Goal: Navigation & Orientation: Find specific page/section

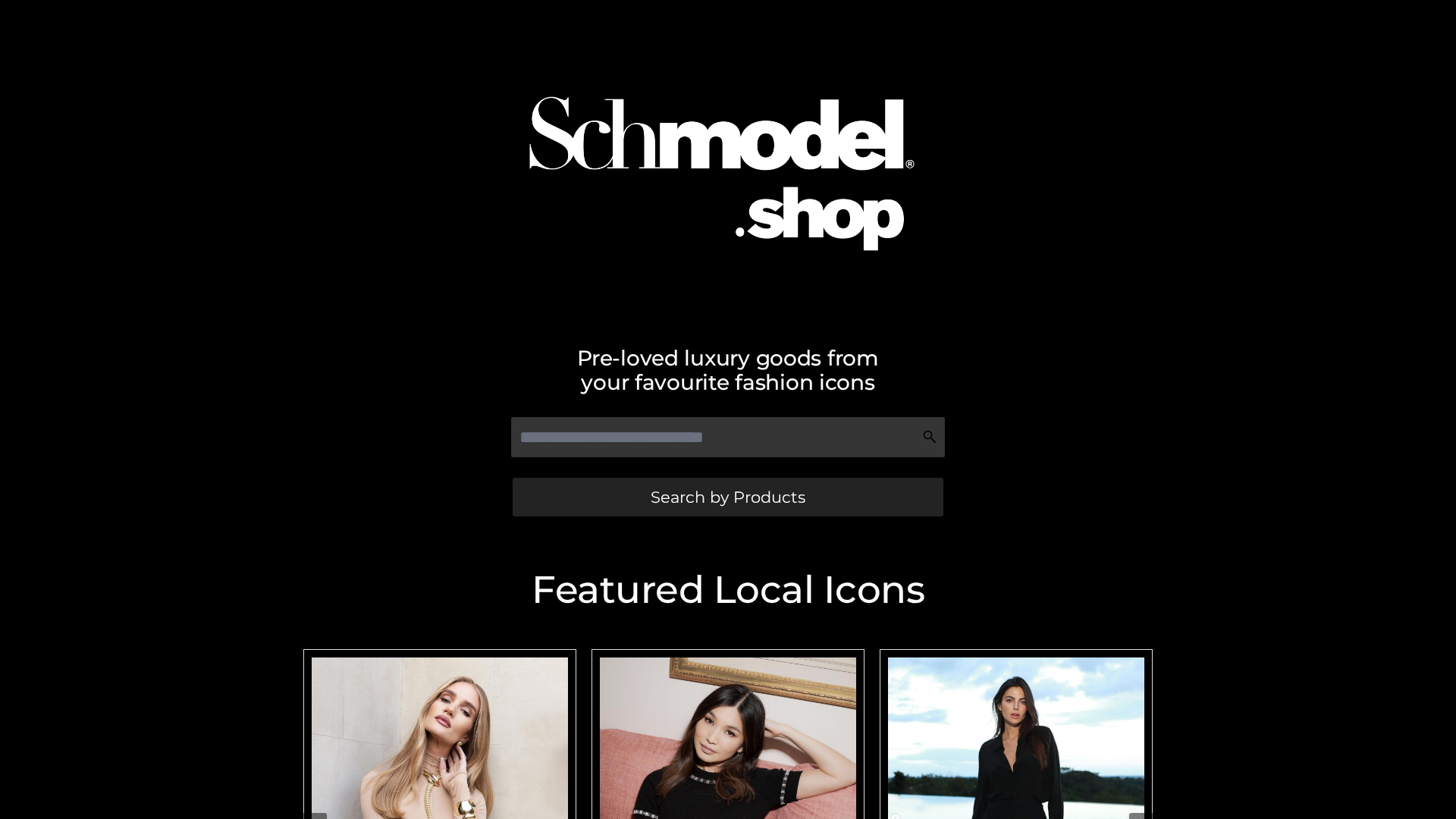
click at [727, 497] on span "Search by Products" at bounding box center [728, 497] width 155 height 16
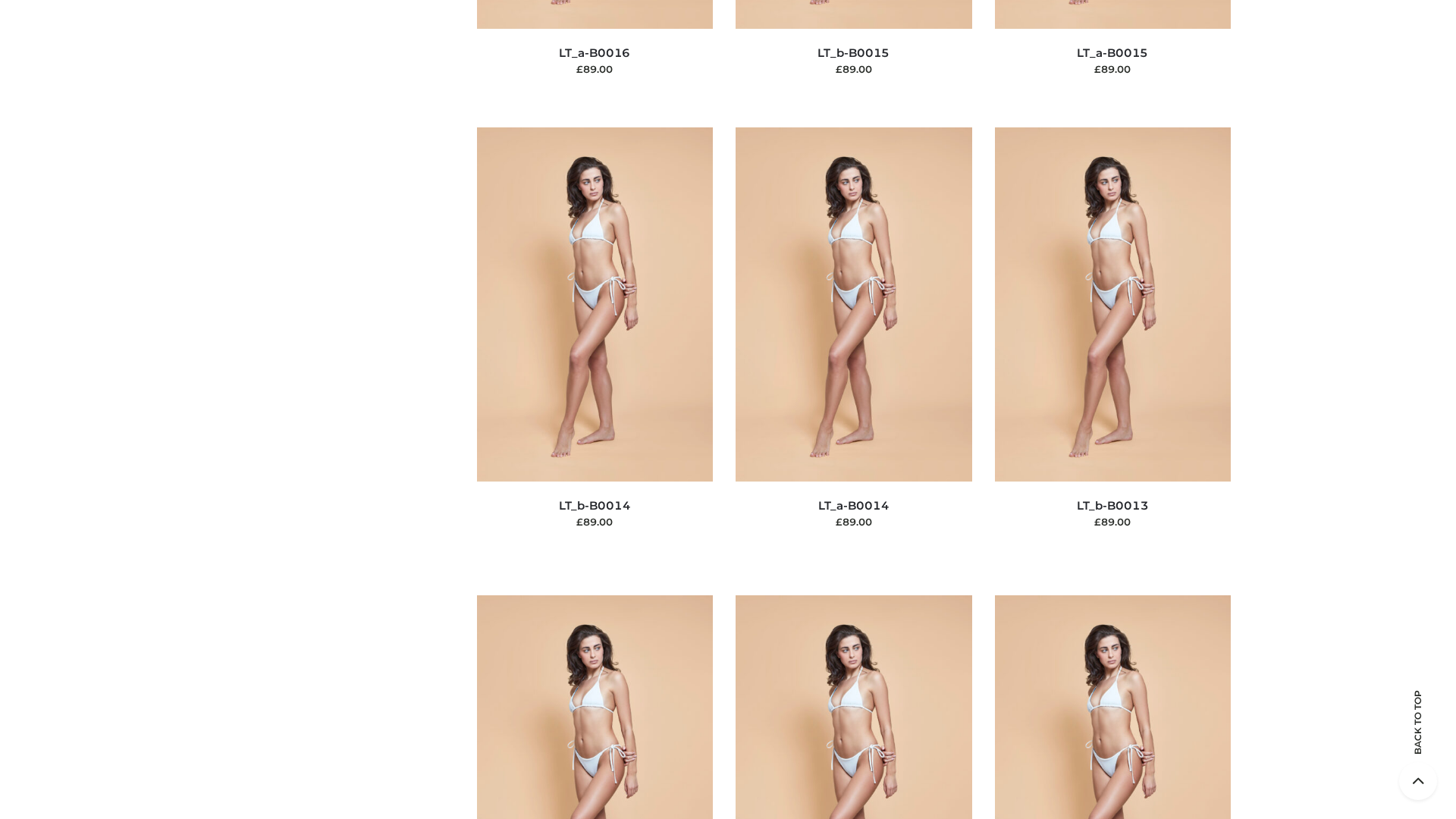
scroll to position [5396, 0]
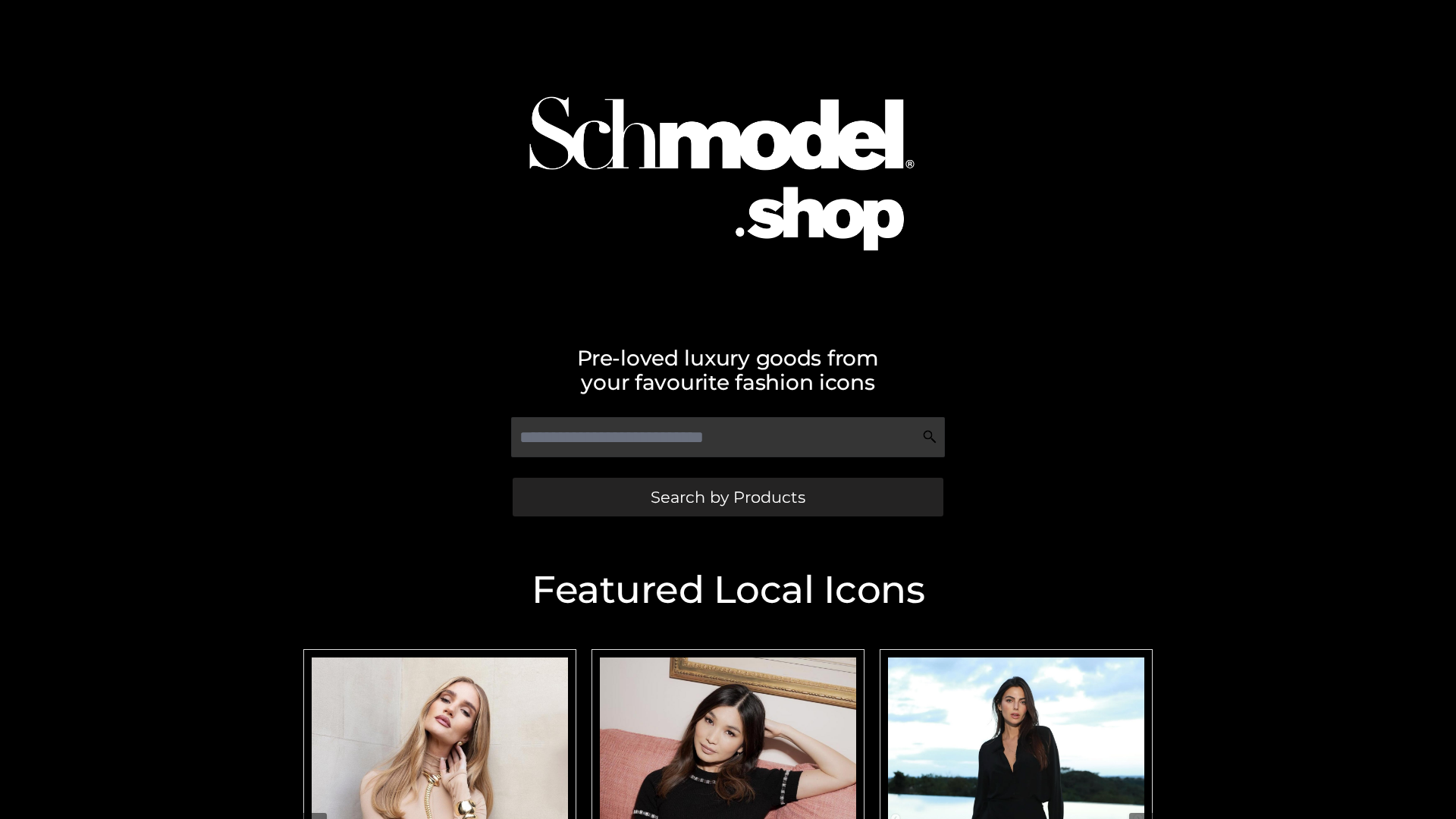
click at [727, 497] on span "Search by Products" at bounding box center [728, 497] width 155 height 16
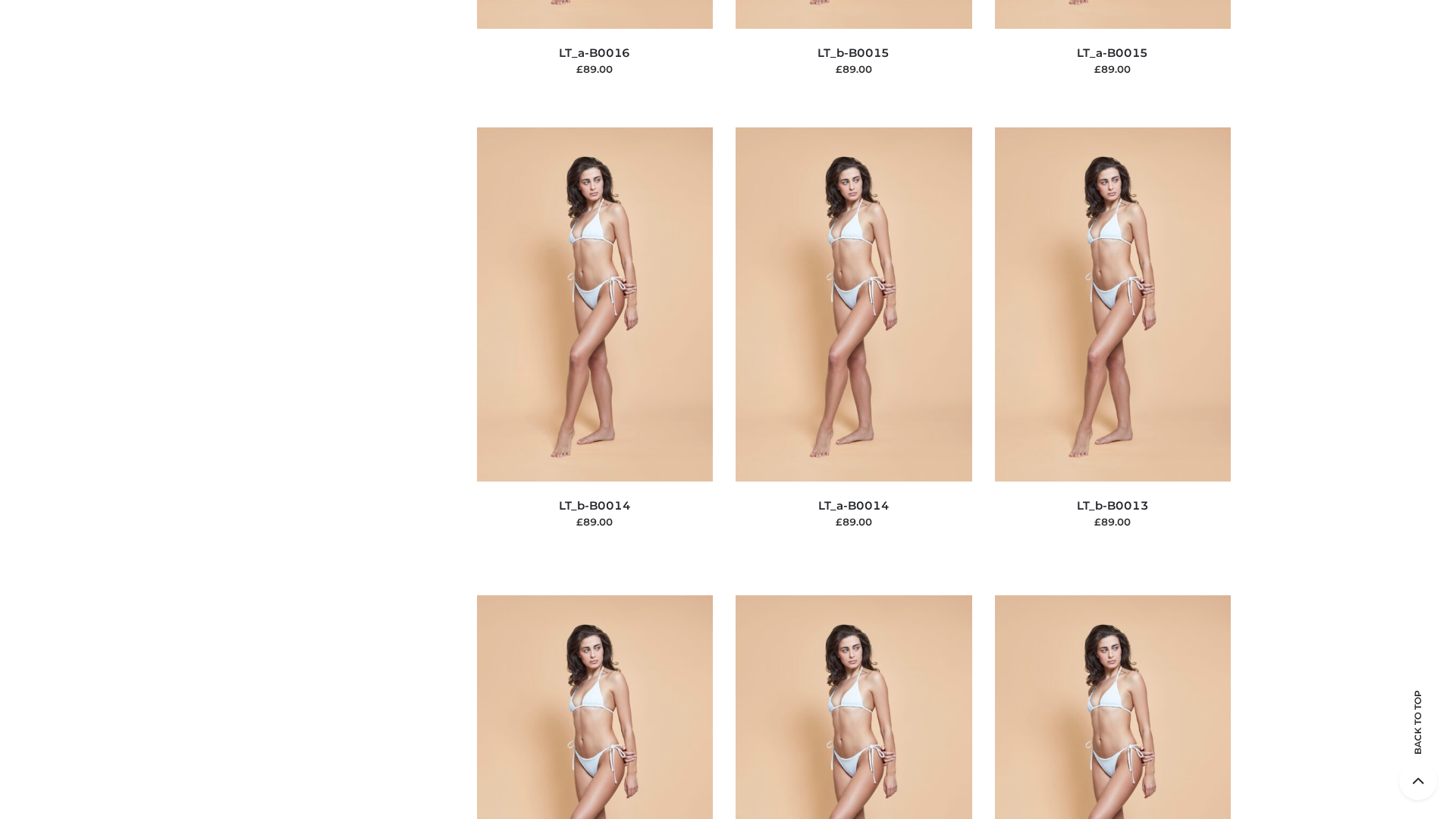
scroll to position [5396, 0]
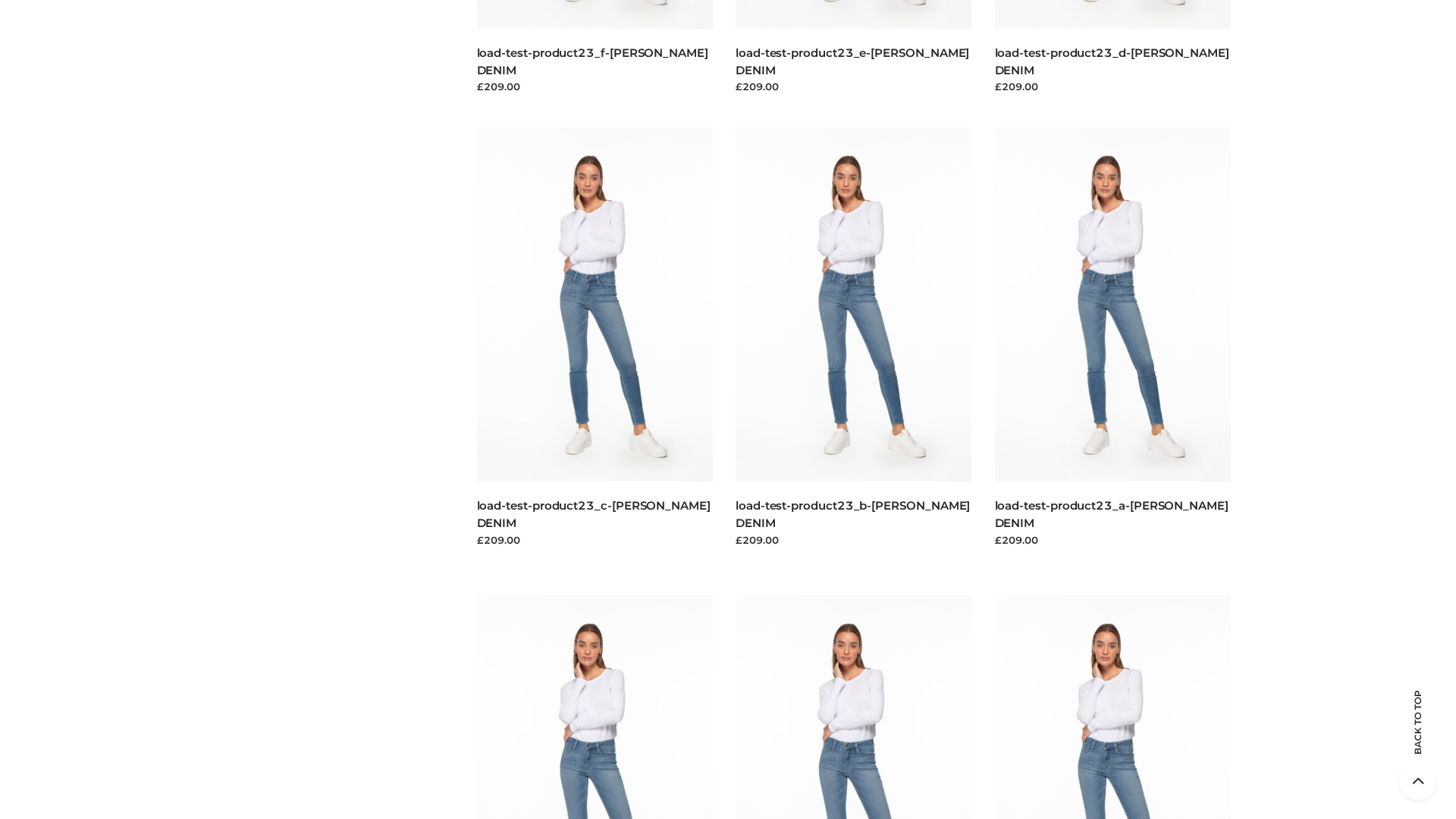
scroll to position [1330, 0]
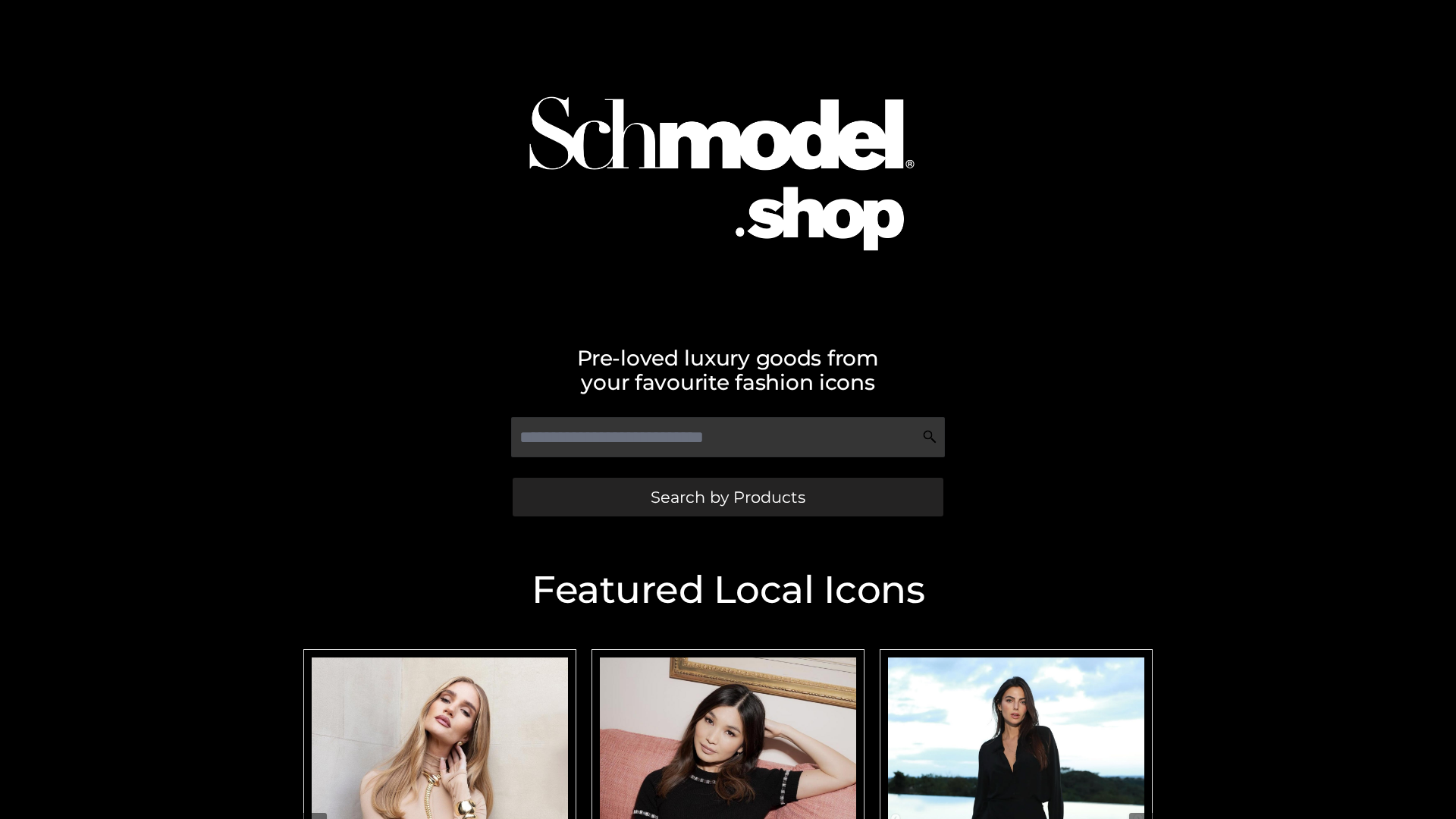
click at [727, 497] on span "Search by Products" at bounding box center [728, 497] width 155 height 16
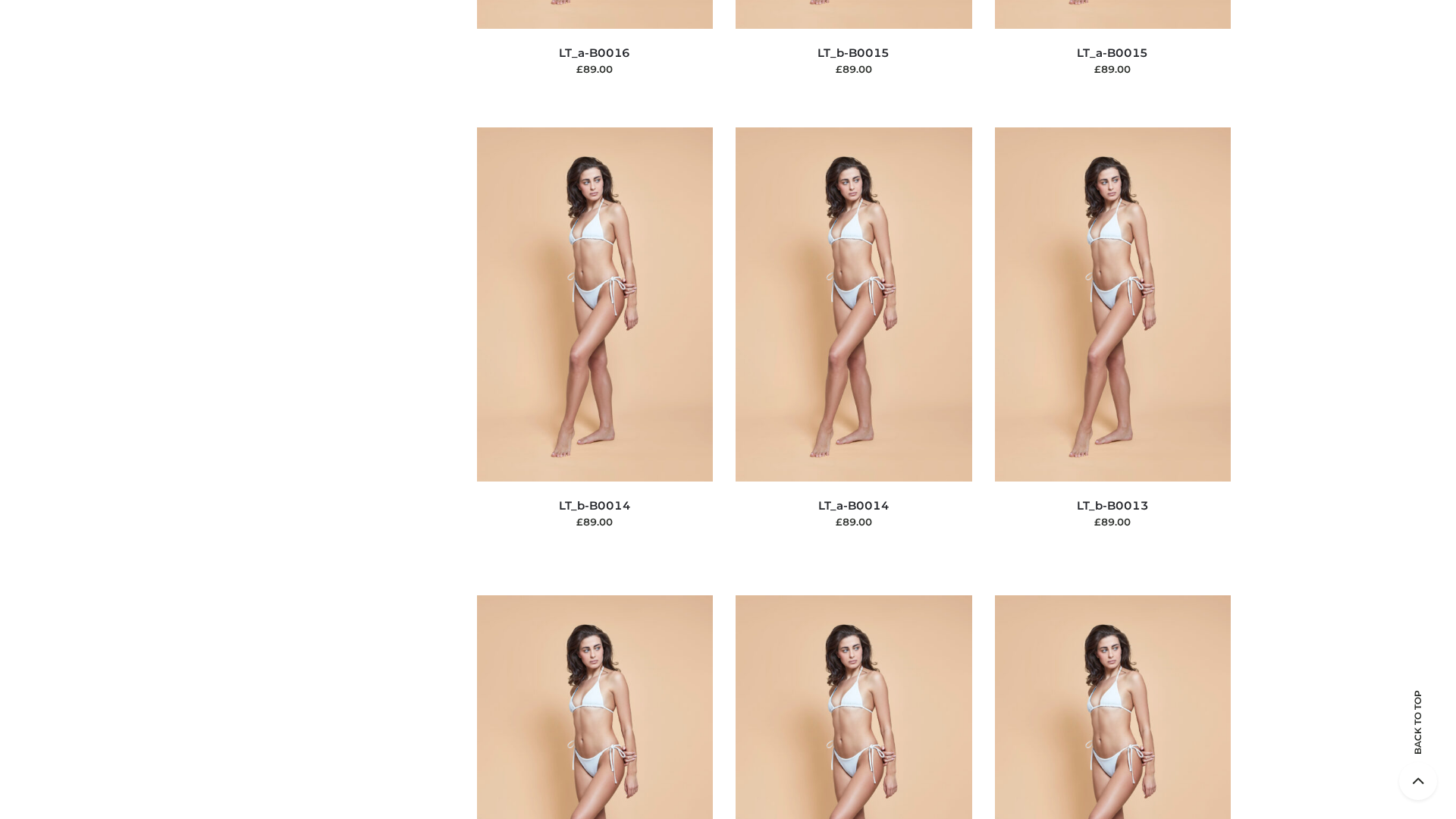
scroll to position [5396, 0]
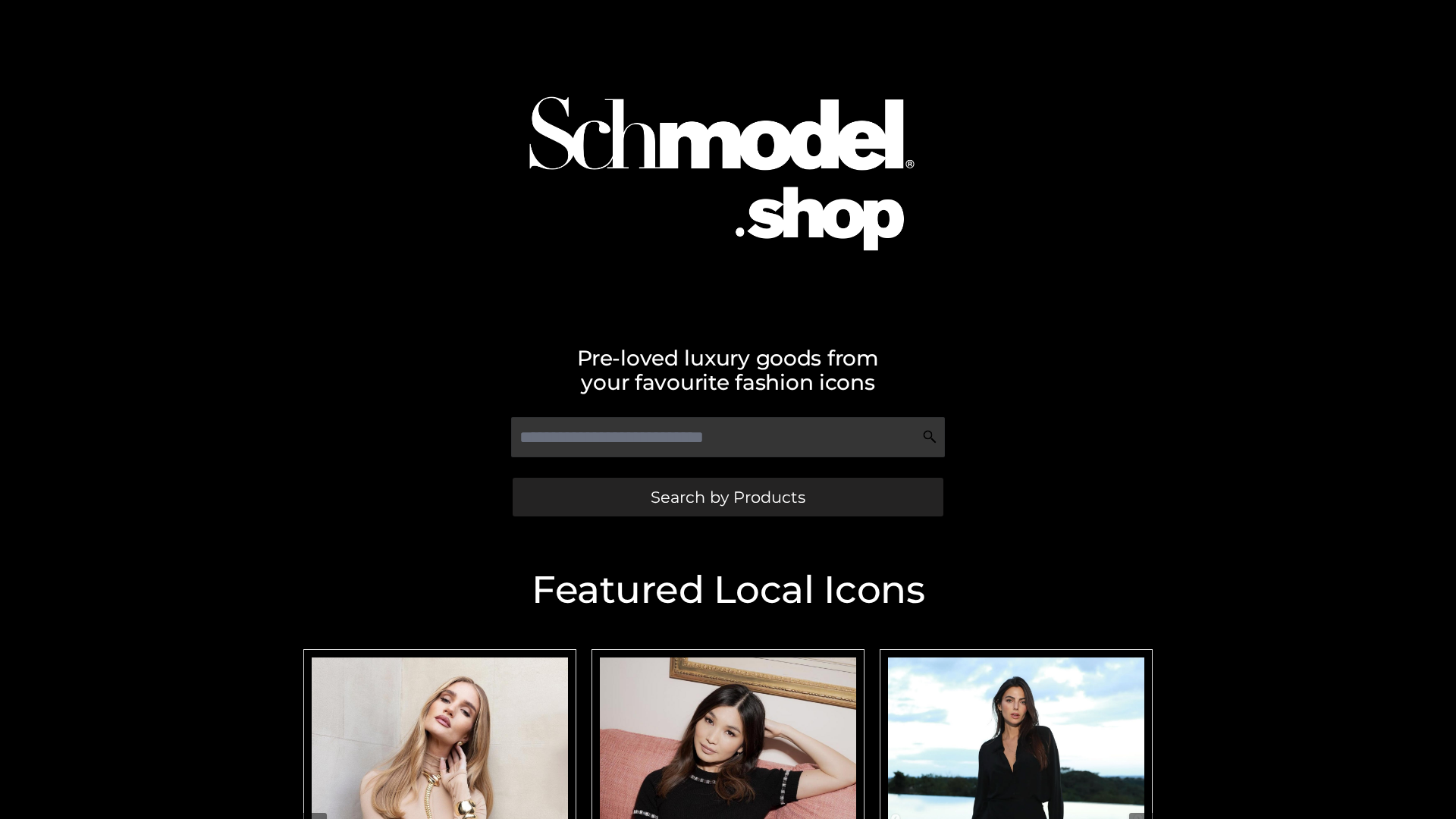
click at [727, 497] on span "Search by Products" at bounding box center [728, 497] width 155 height 16
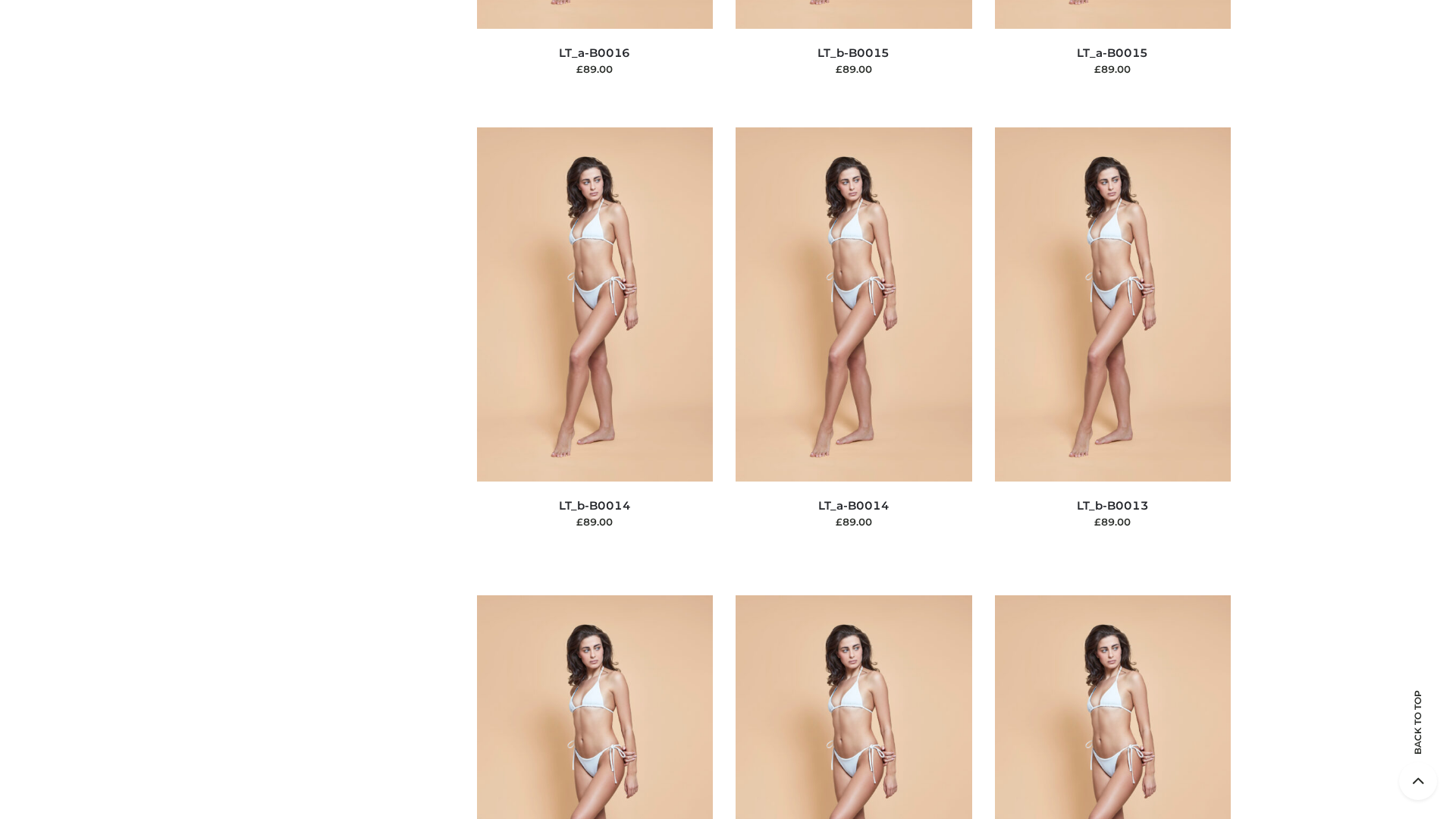
scroll to position [5396, 0]
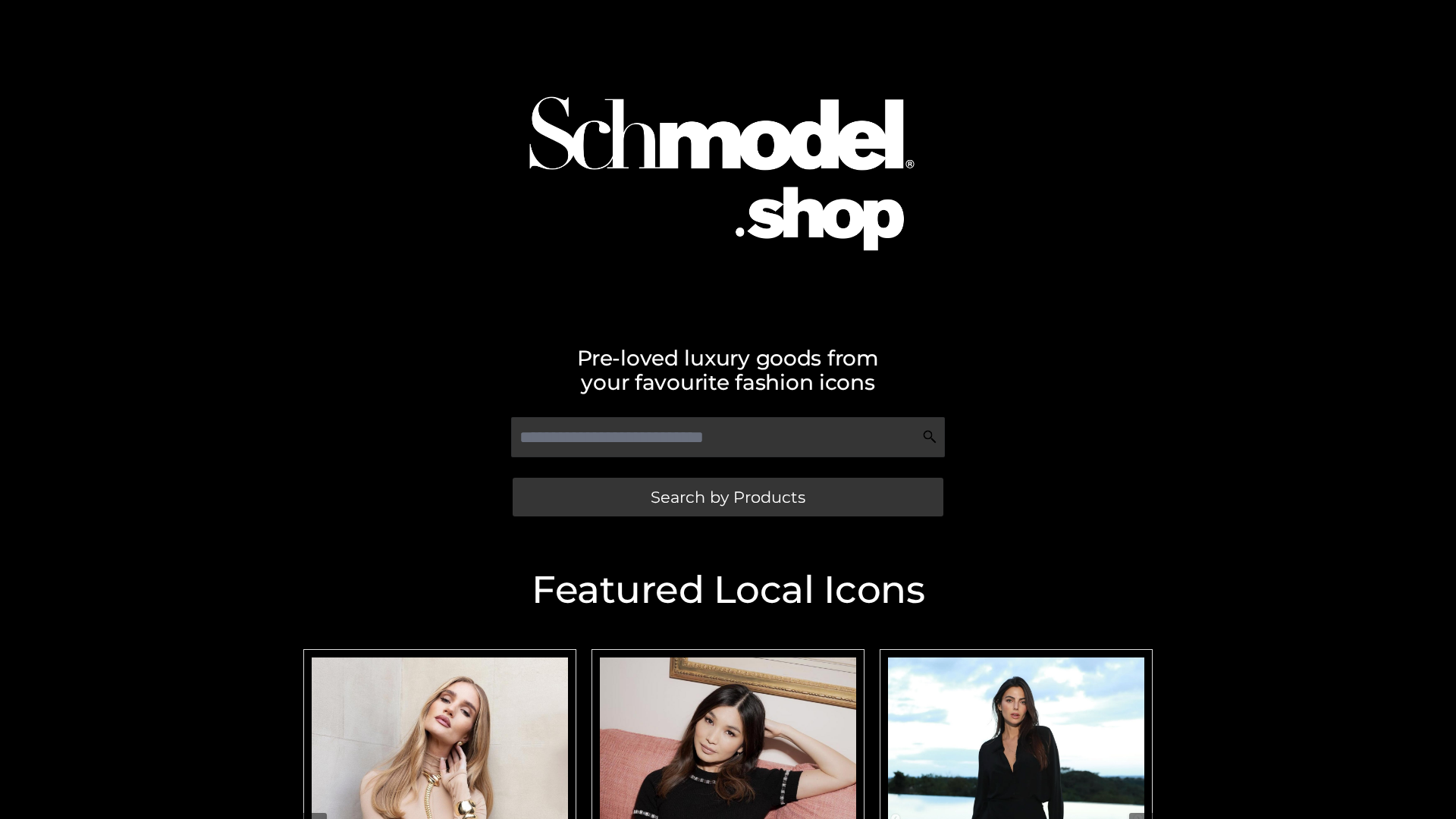
click at [727, 497] on span "Search by Products" at bounding box center [728, 497] width 155 height 16
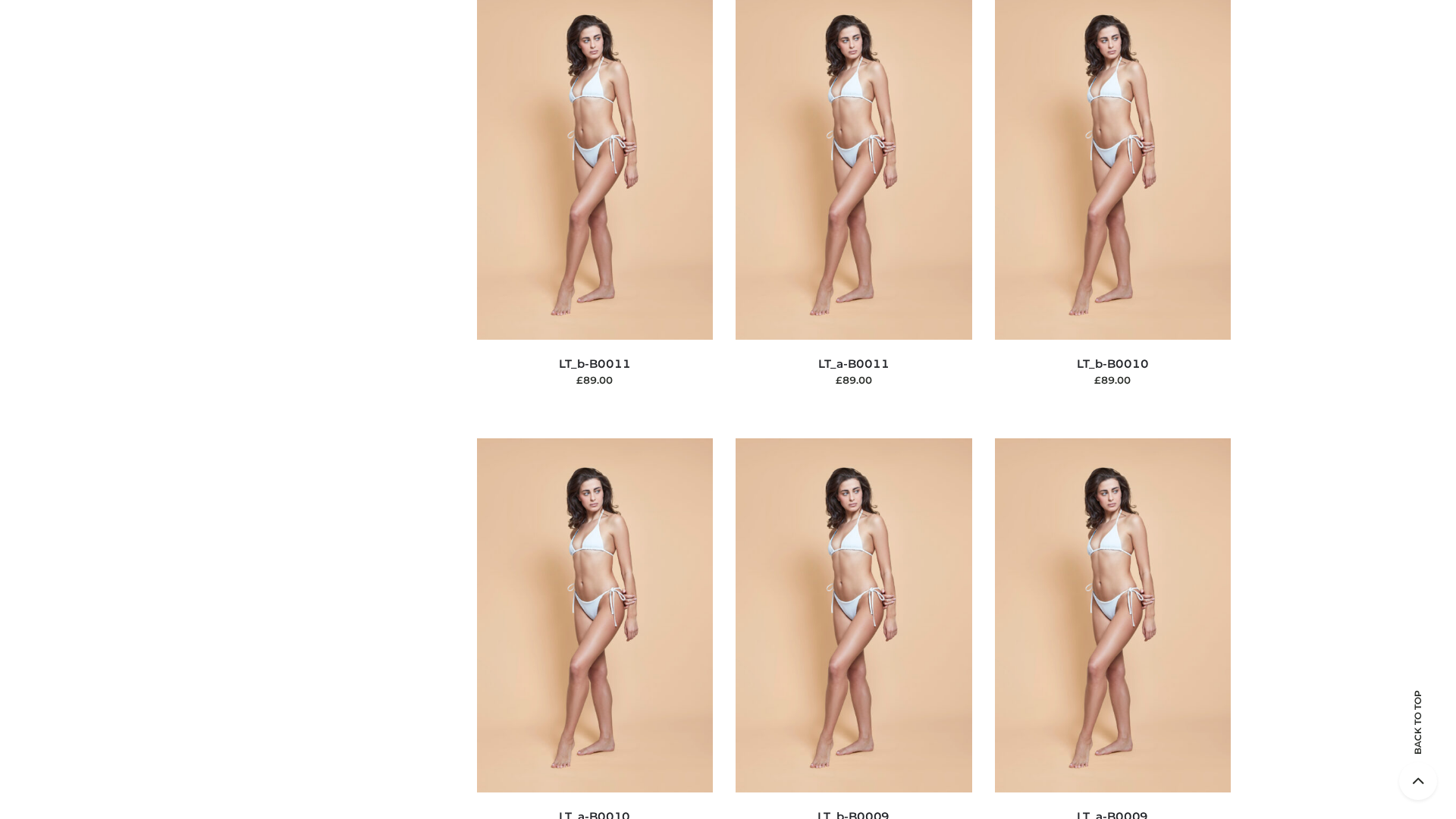
scroll to position [6813, 0]
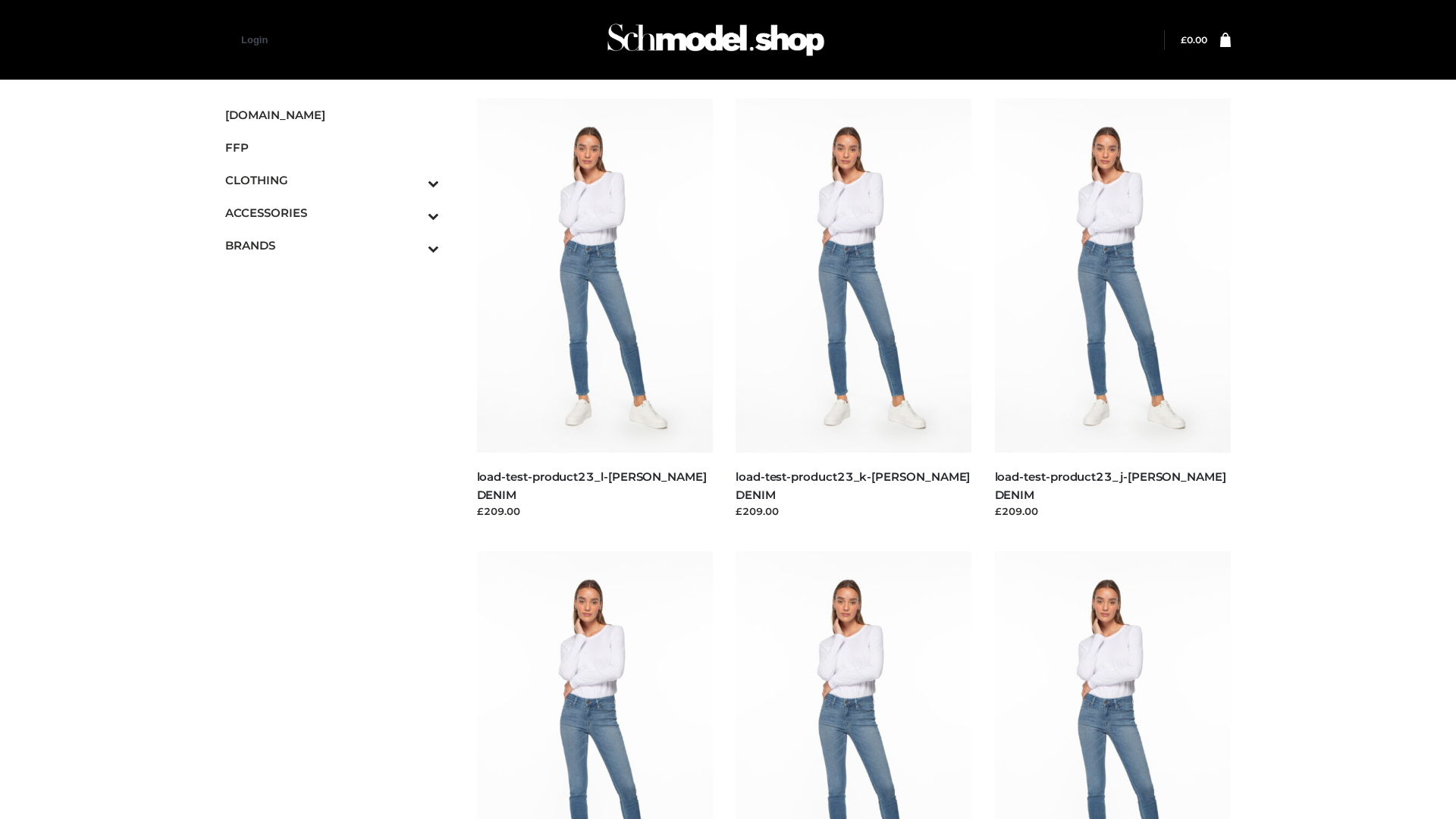
scroll to position [1330, 0]
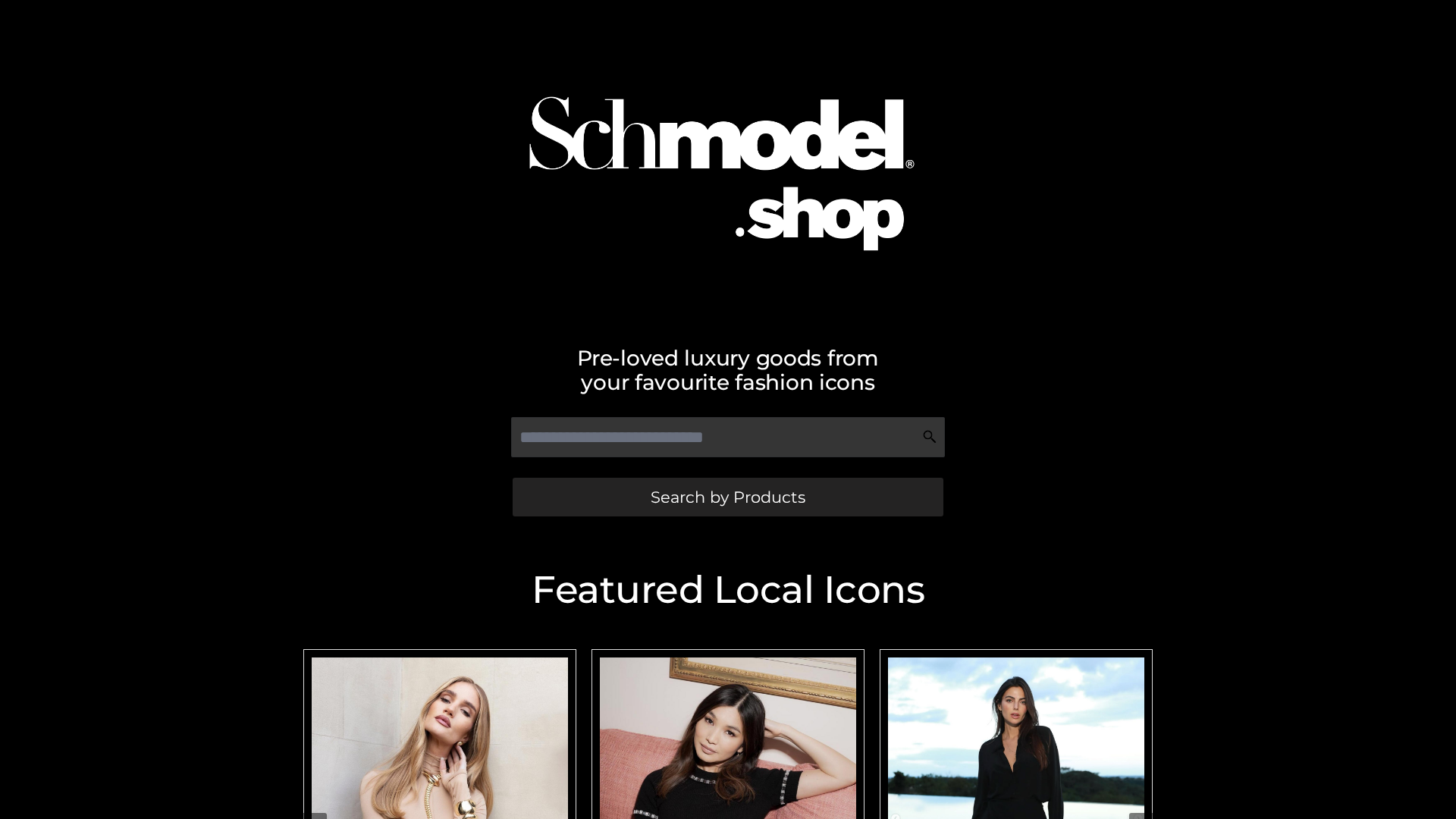
click at [727, 497] on span "Search by Products" at bounding box center [728, 497] width 155 height 16
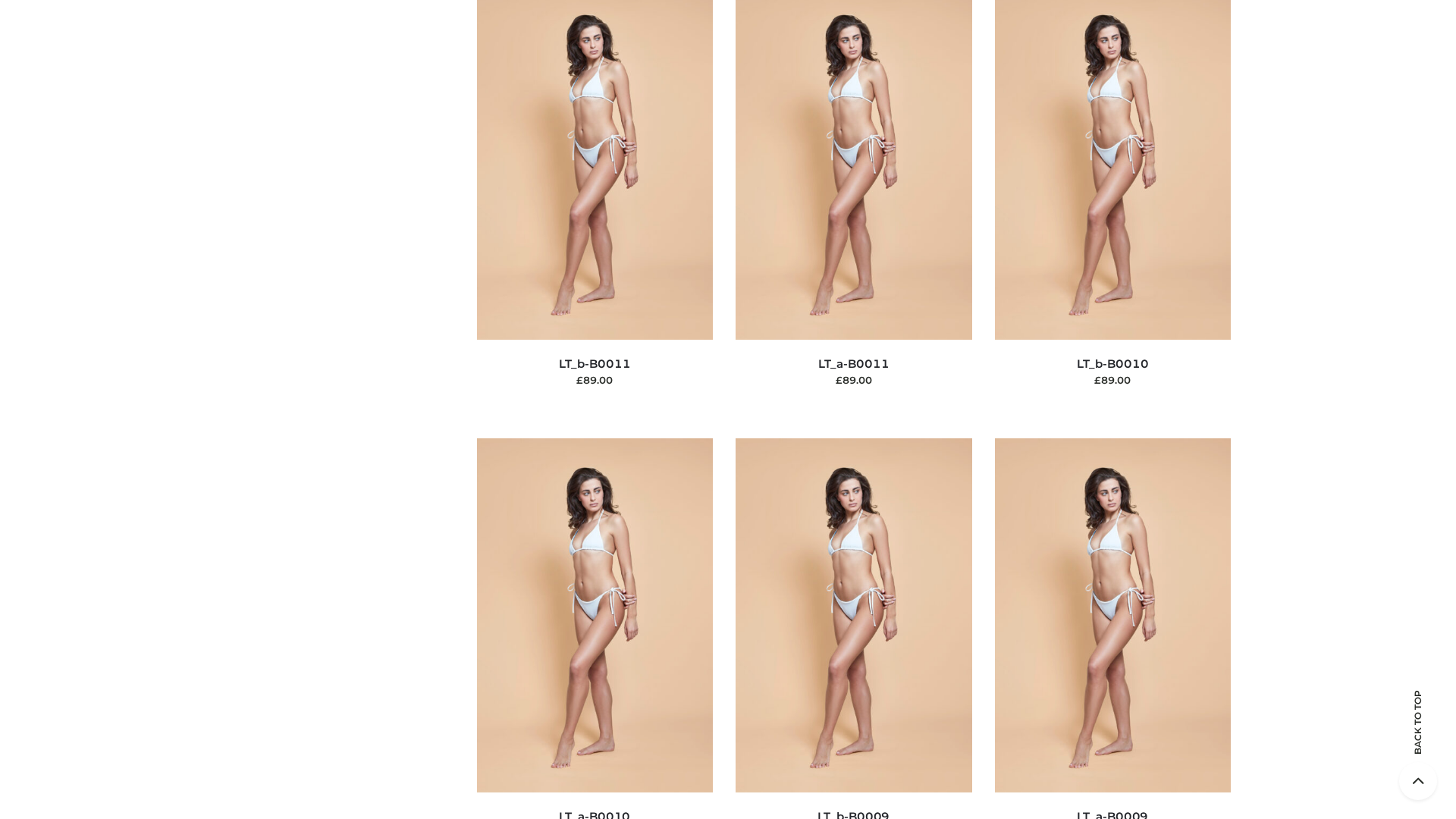
scroll to position [6813, 0]
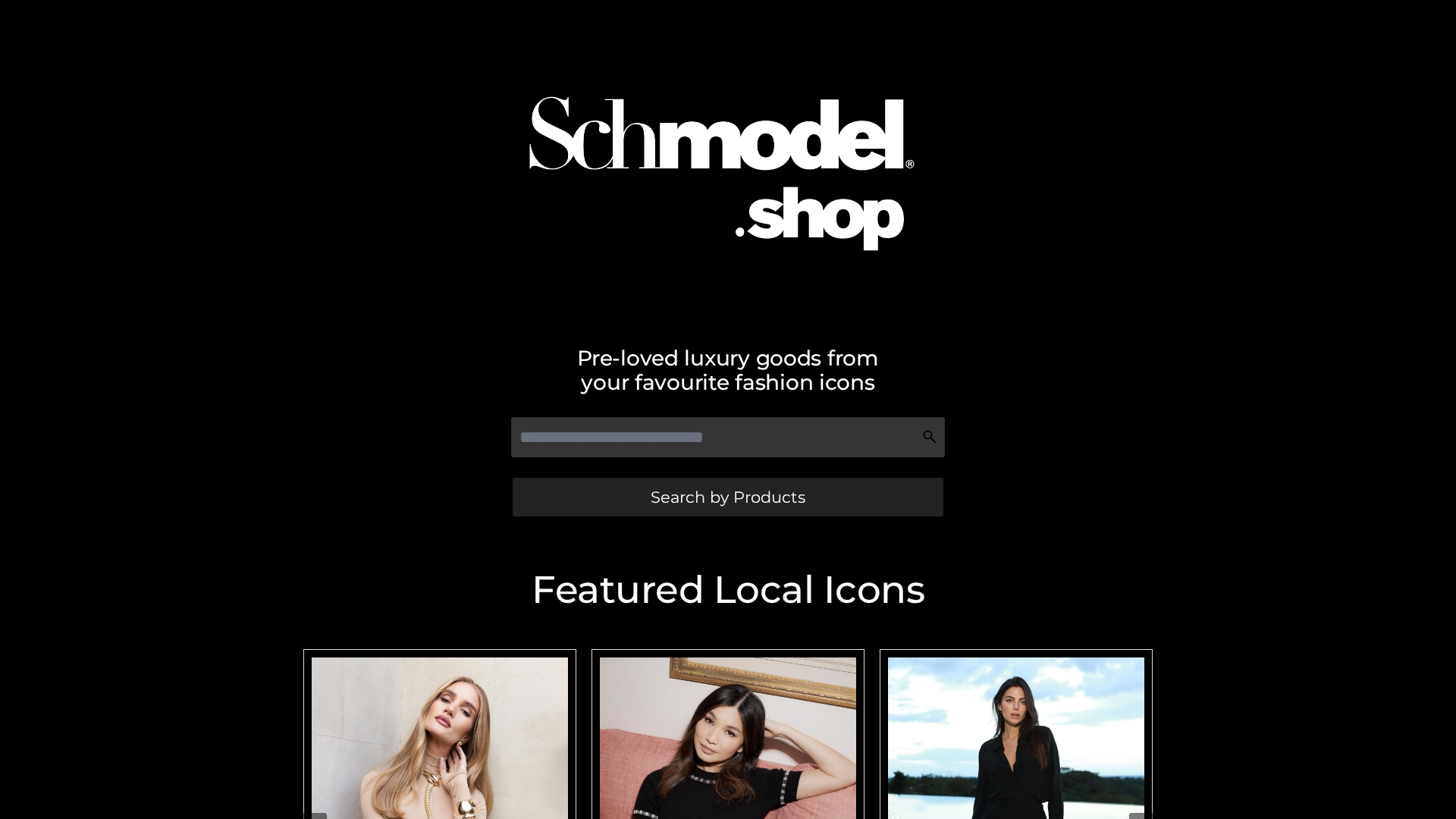
click at [727, 497] on span "Search by Products" at bounding box center [728, 497] width 155 height 16
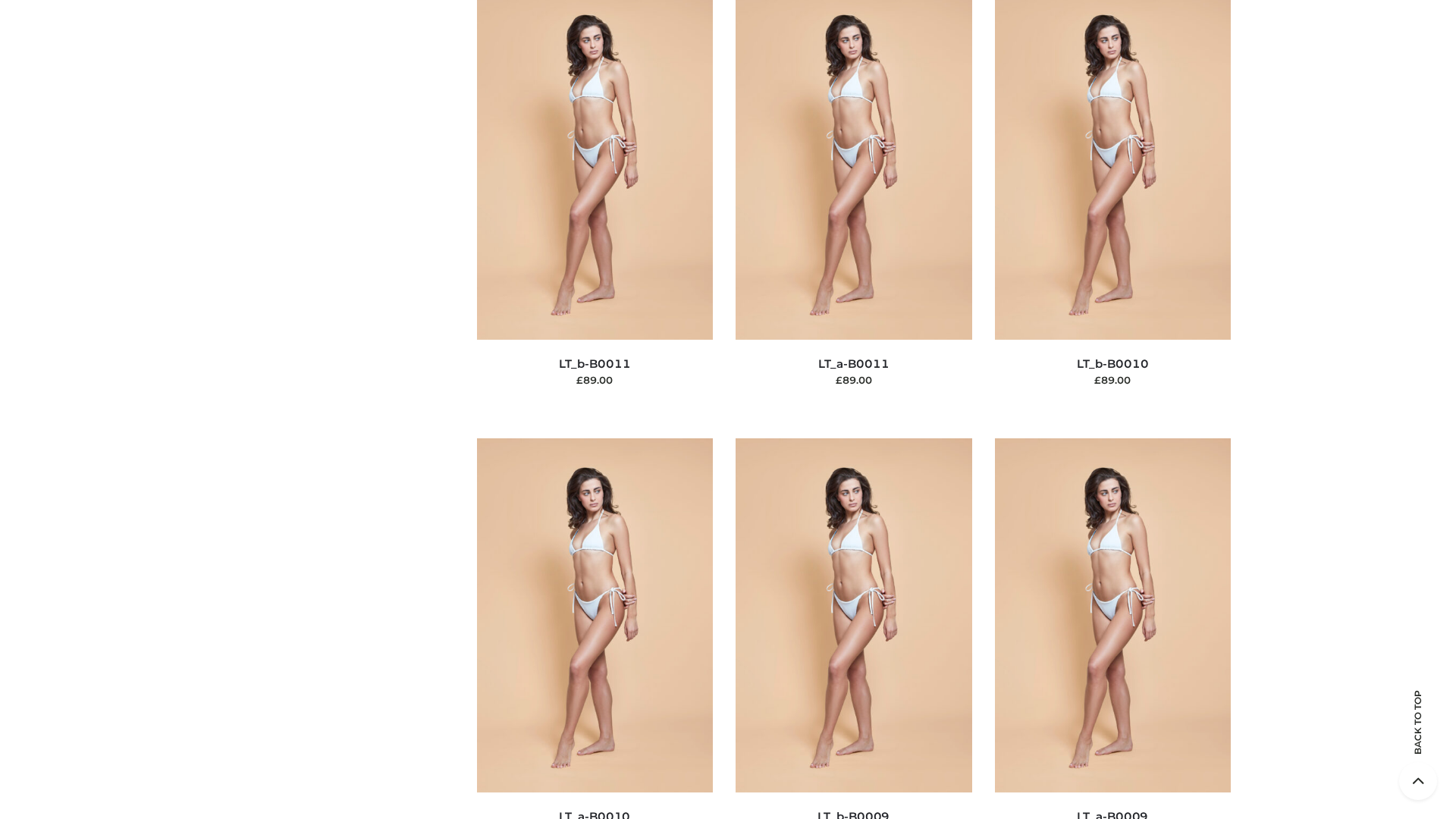
scroll to position [6813, 0]
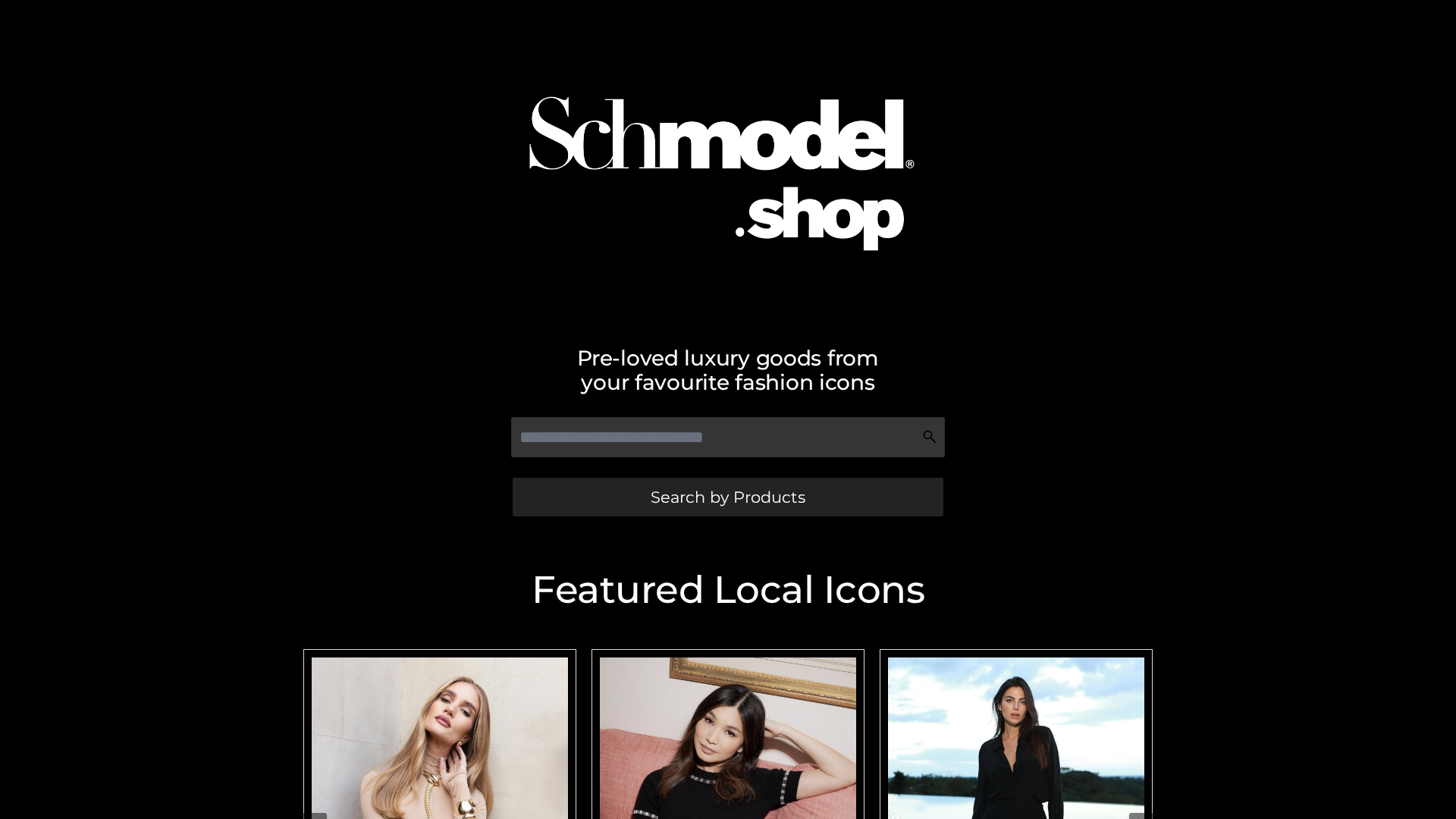
click at [727, 497] on span "Search by Products" at bounding box center [728, 497] width 155 height 16
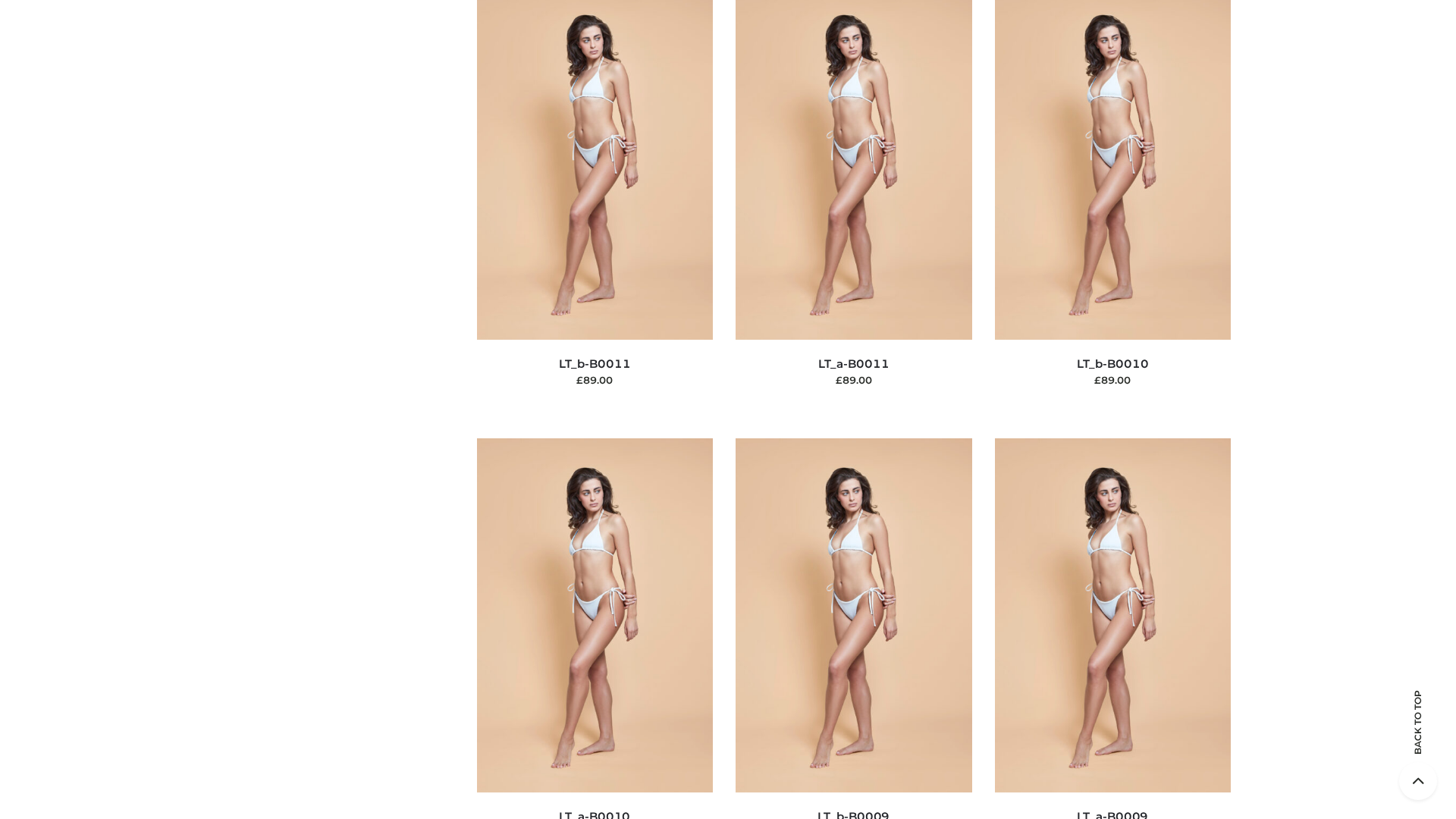
scroll to position [6813, 0]
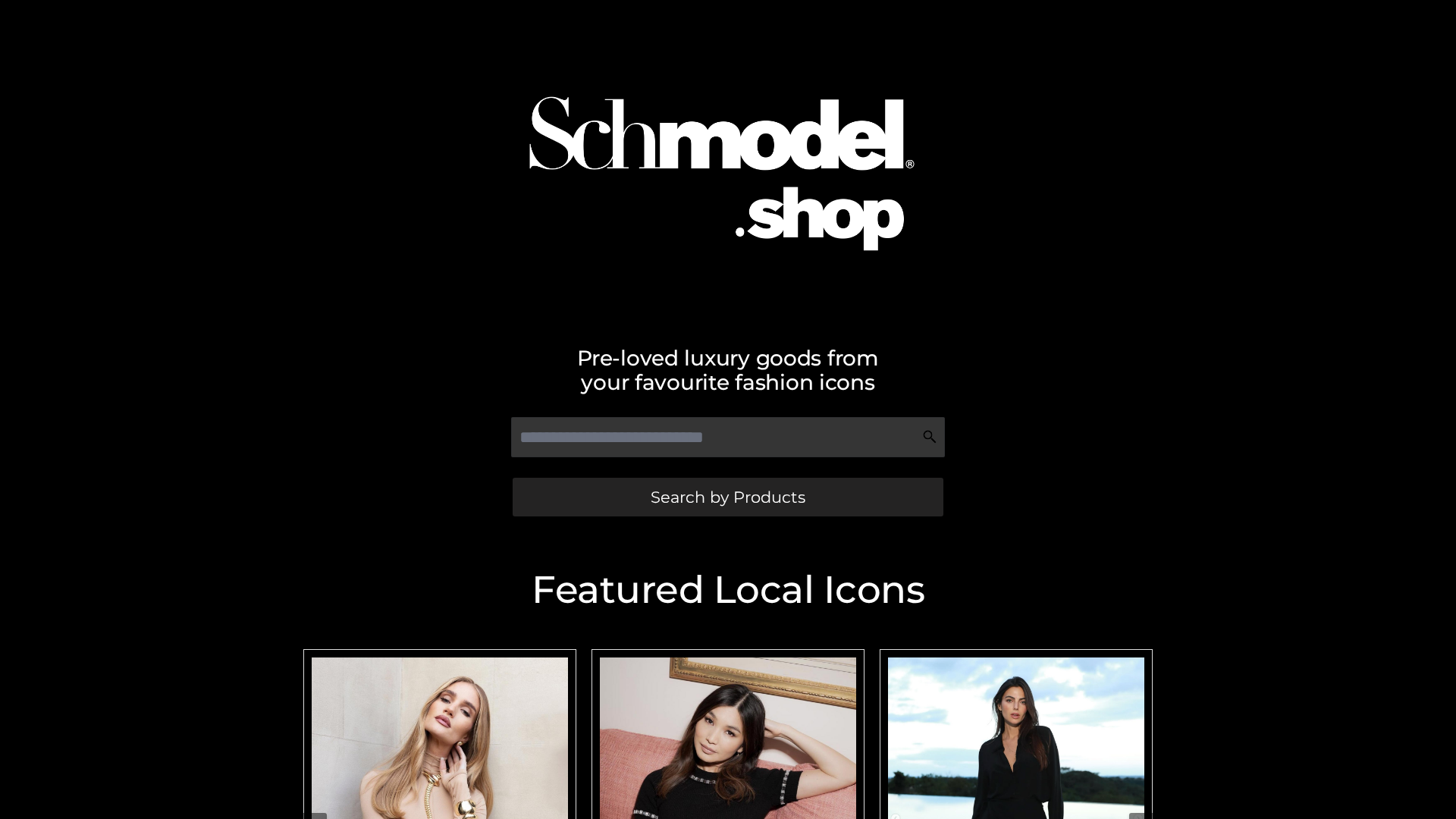
click at [727, 497] on span "Search by Products" at bounding box center [728, 497] width 155 height 16
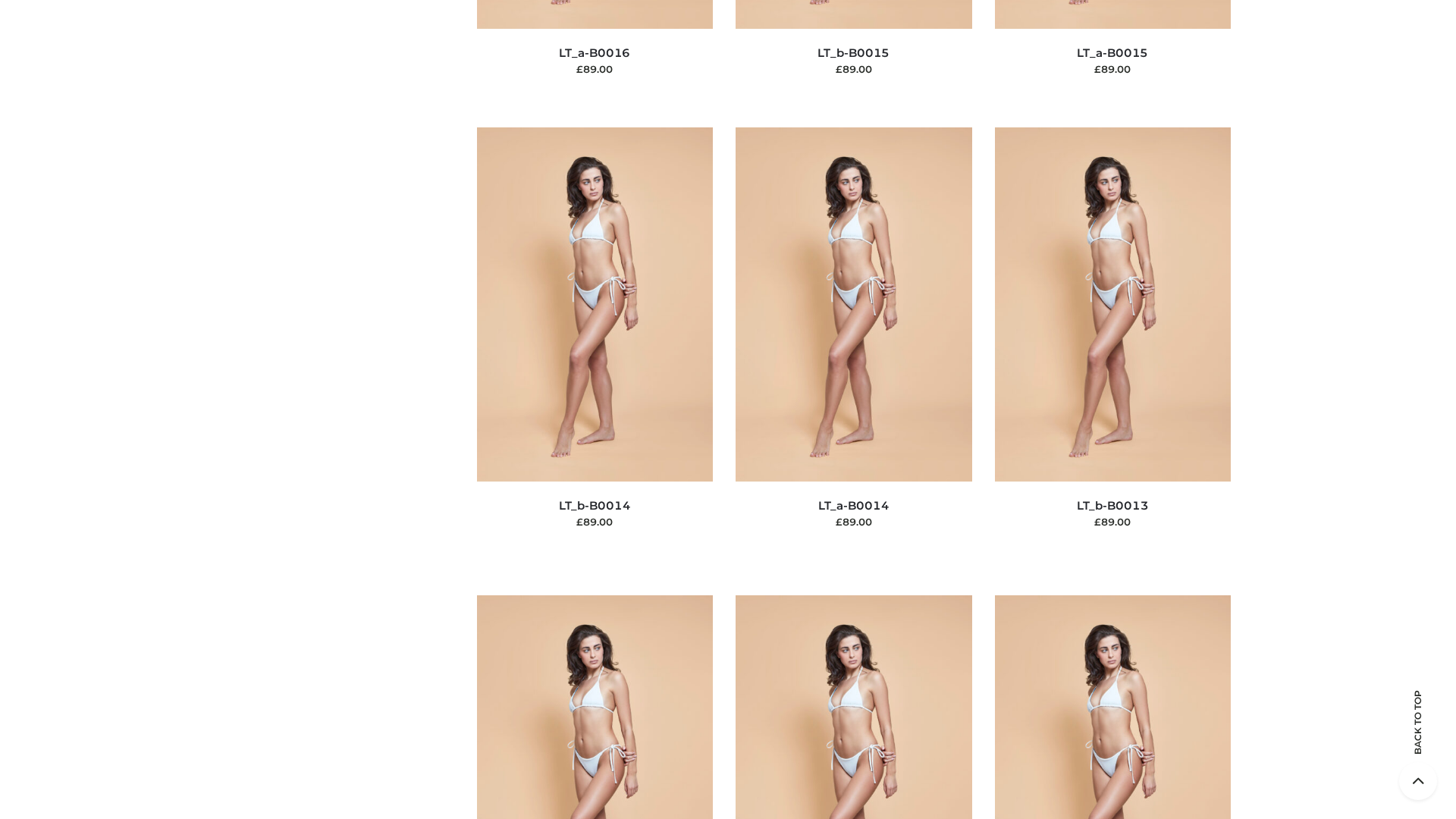
scroll to position [5396, 0]
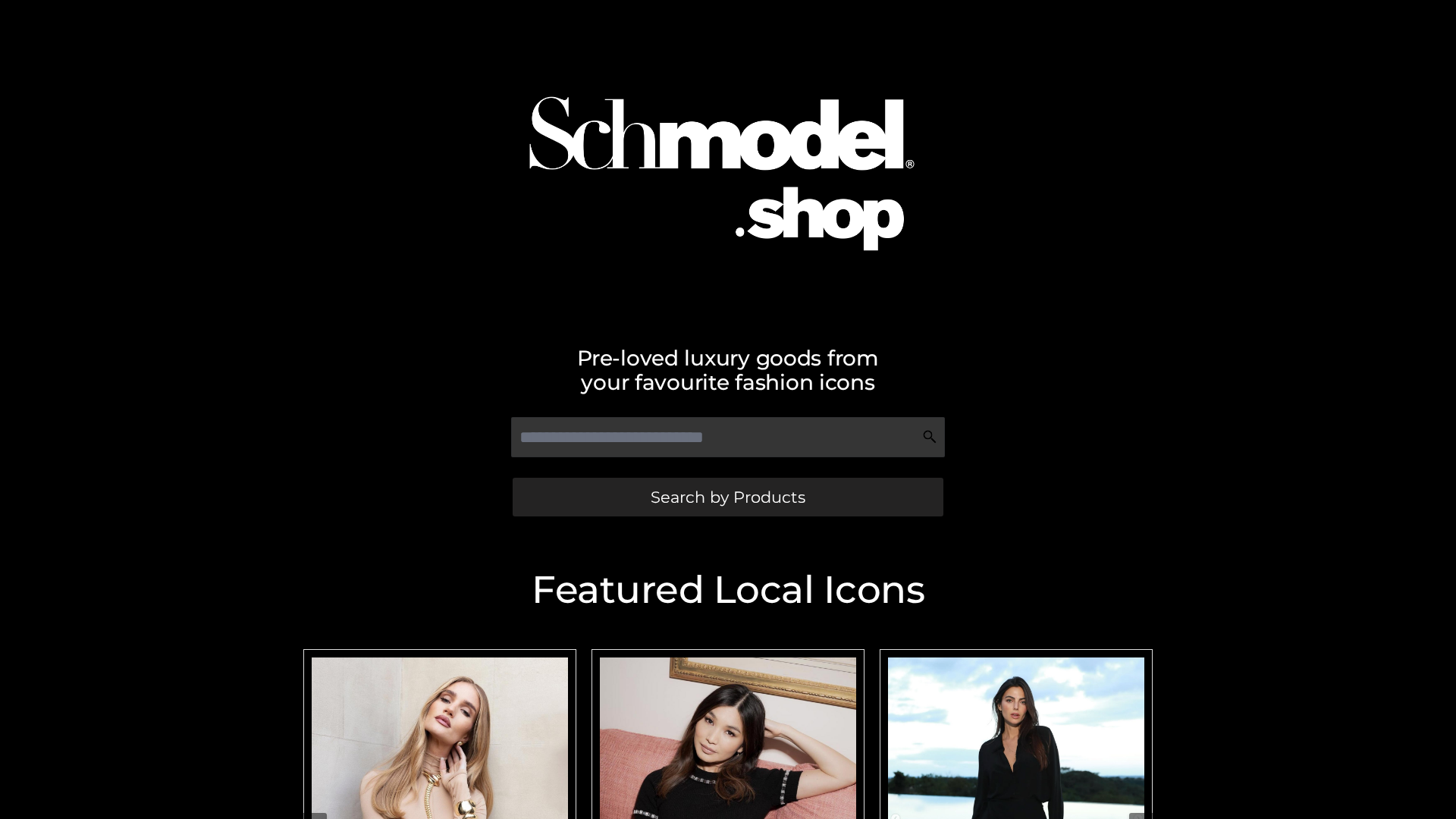
click at [727, 497] on span "Search by Products" at bounding box center [728, 497] width 155 height 16
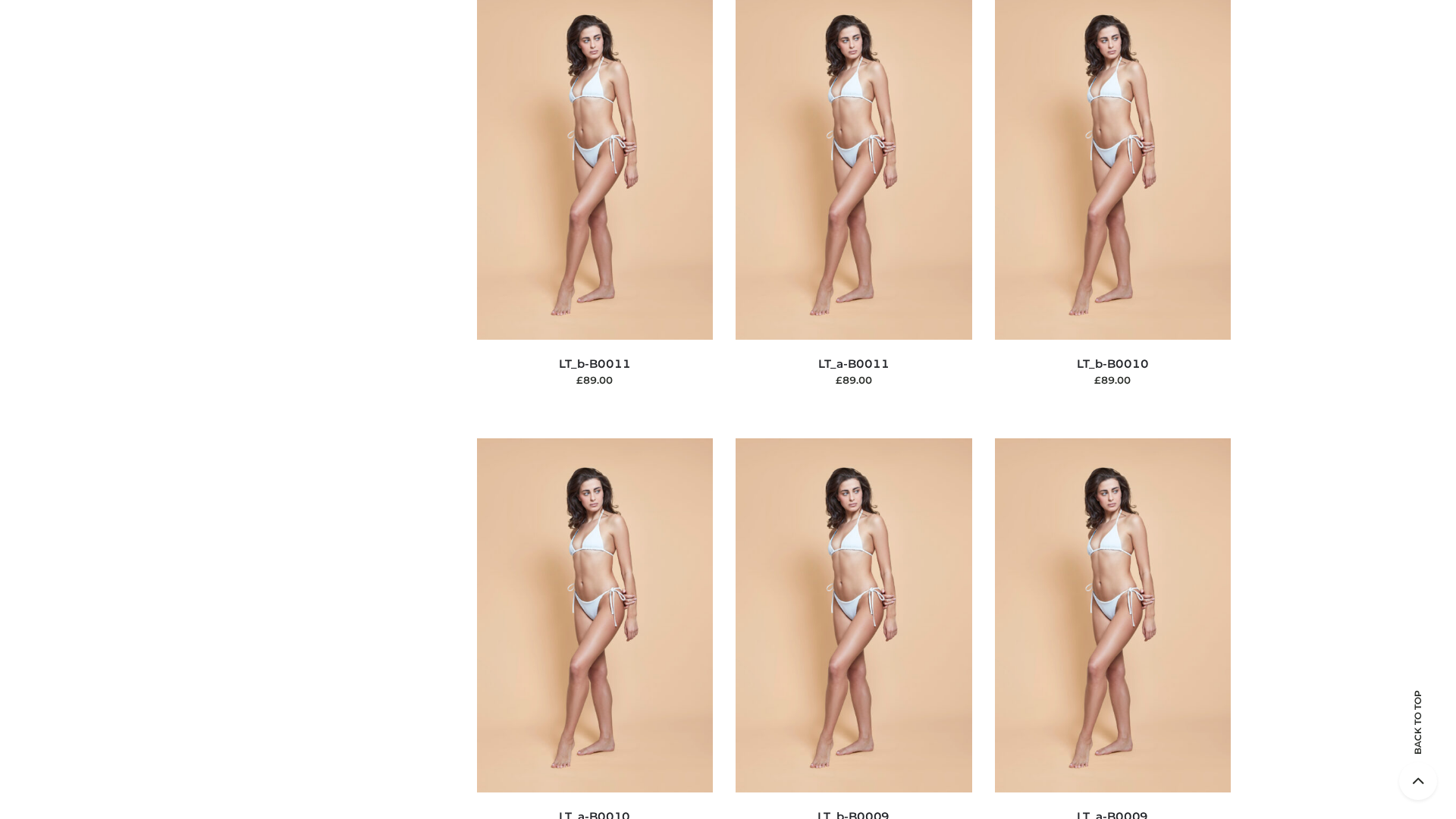
scroll to position [6813, 0]
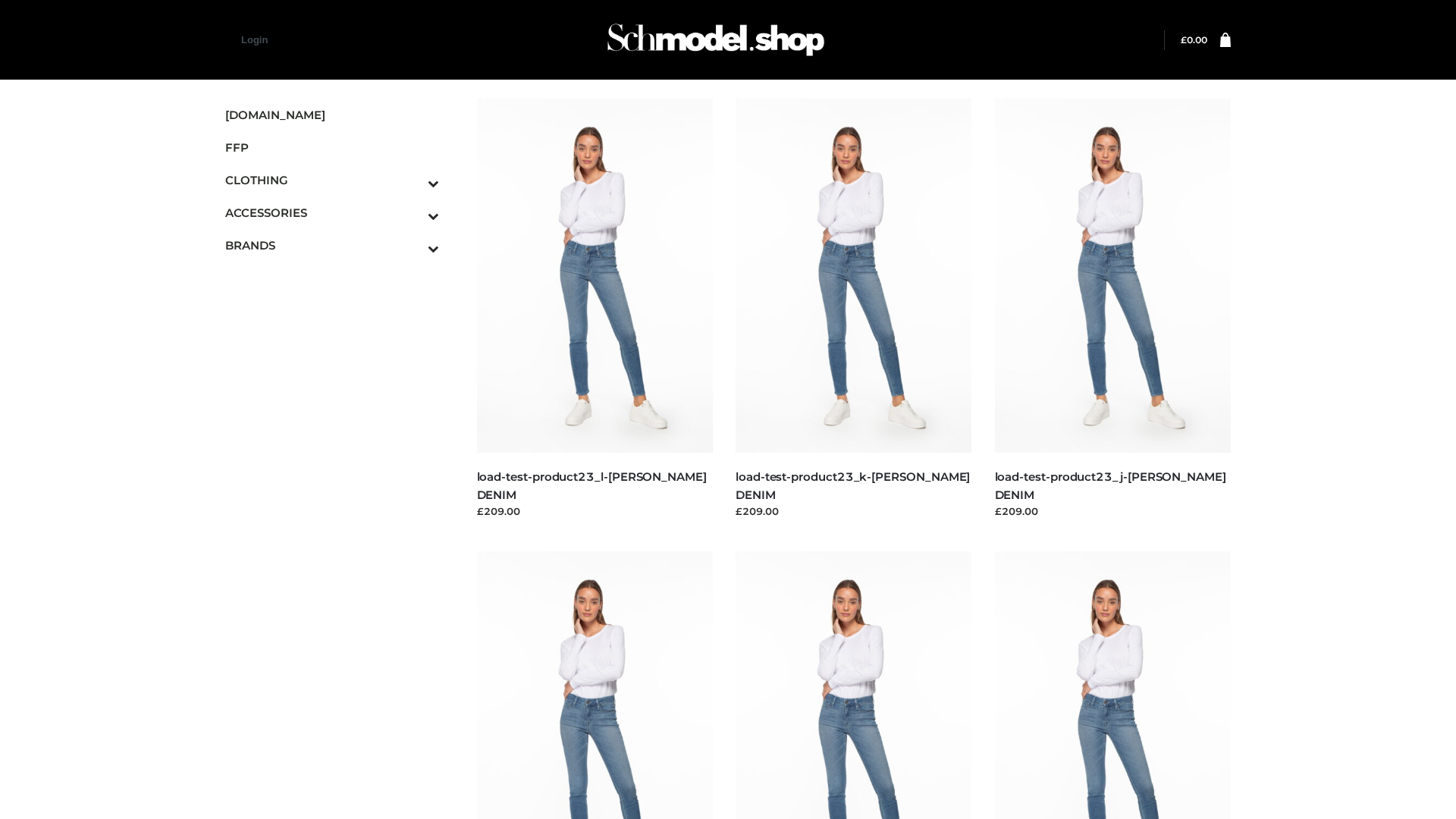
scroll to position [1330, 0]
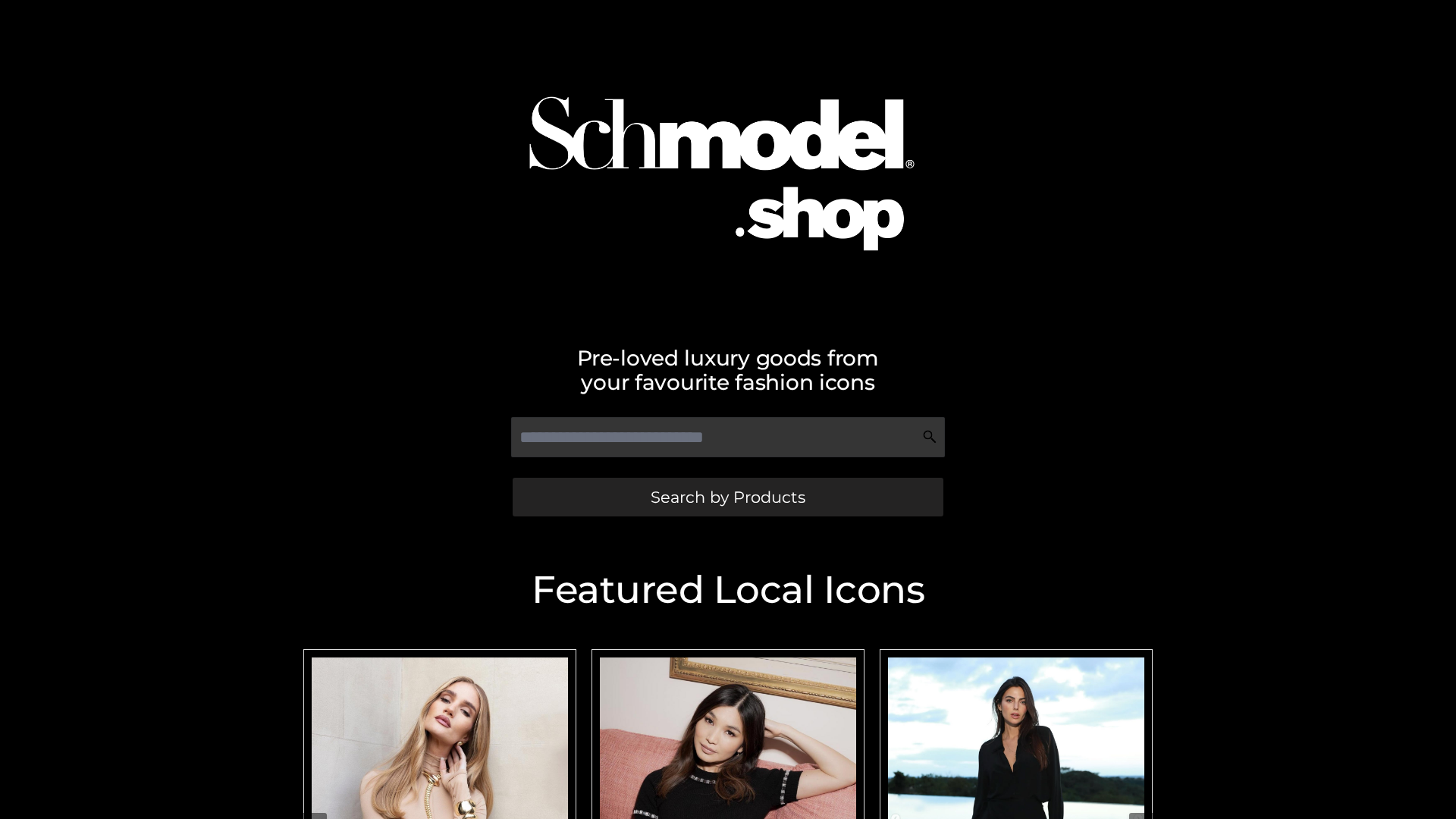
click at [727, 497] on span "Search by Products" at bounding box center [728, 497] width 155 height 16
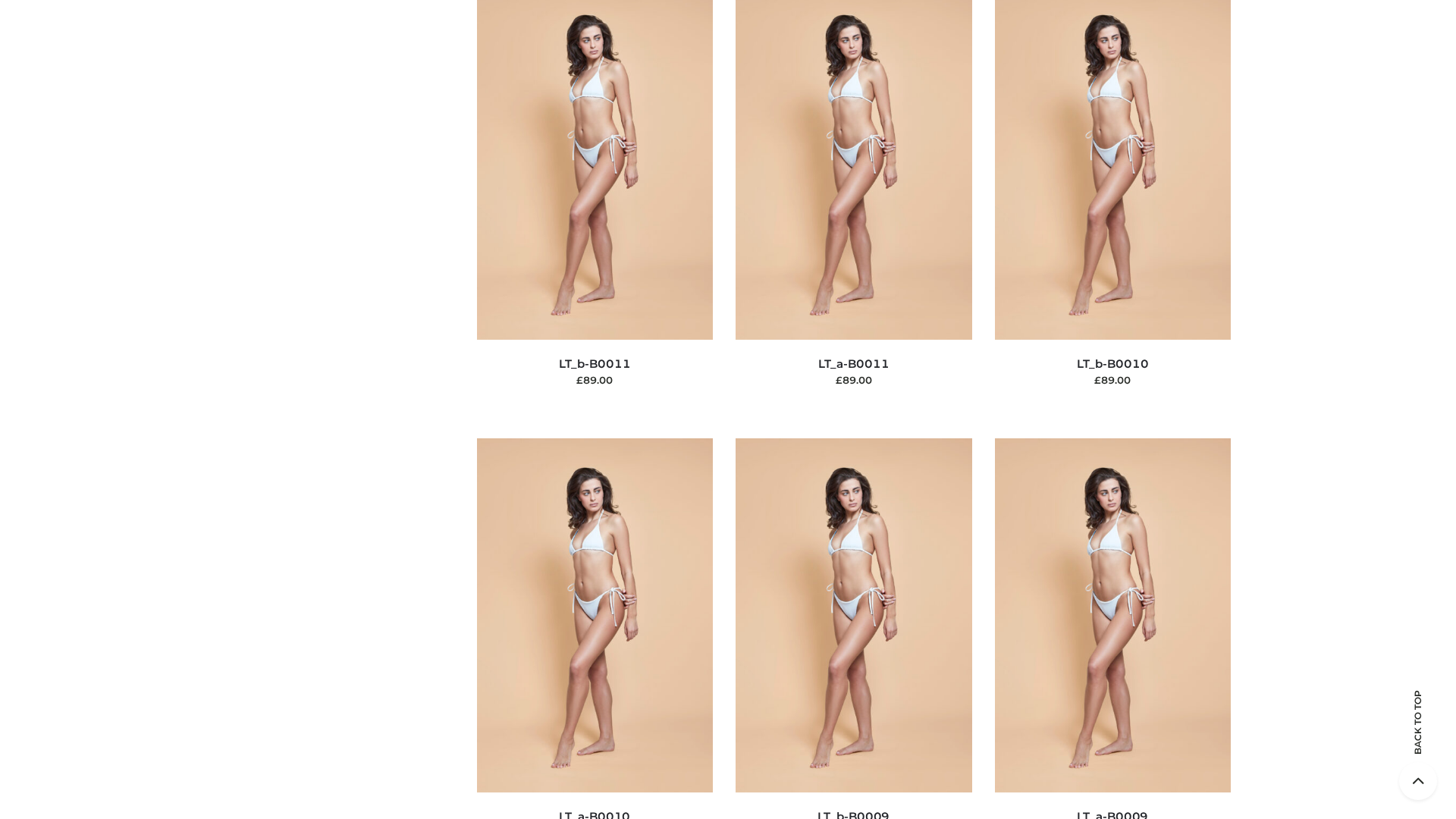
scroll to position [6813, 0]
